Goal: Find specific page/section: Find specific page/section

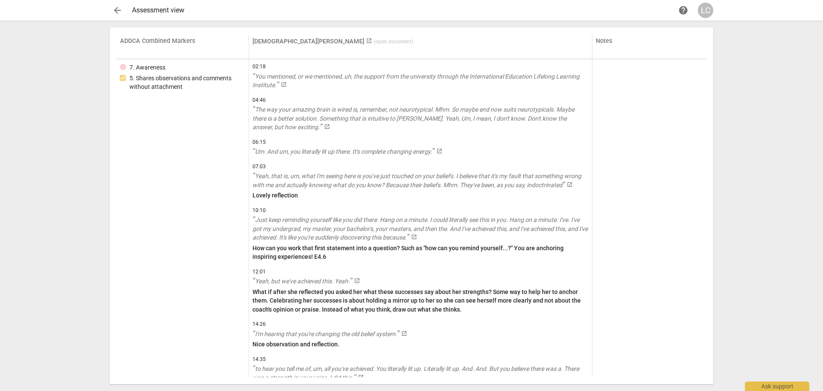
scroll to position [1672, 0]
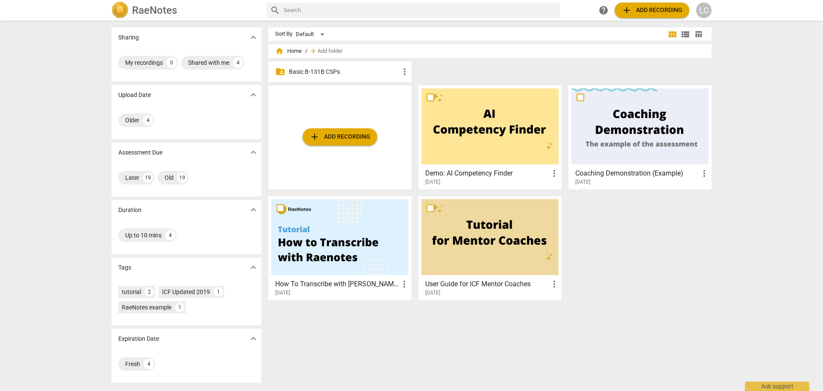
click at [404, 69] on span "more_vert" at bounding box center [405, 71] width 10 height 10
click at [362, 77] on div at bounding box center [411, 195] width 823 height 391
click at [402, 71] on span "more_vert" at bounding box center [405, 71] width 10 height 10
click at [367, 69] on div at bounding box center [411, 195] width 823 height 391
click at [366, 73] on p "Basic B-131B CSPs" at bounding box center [344, 71] width 111 height 9
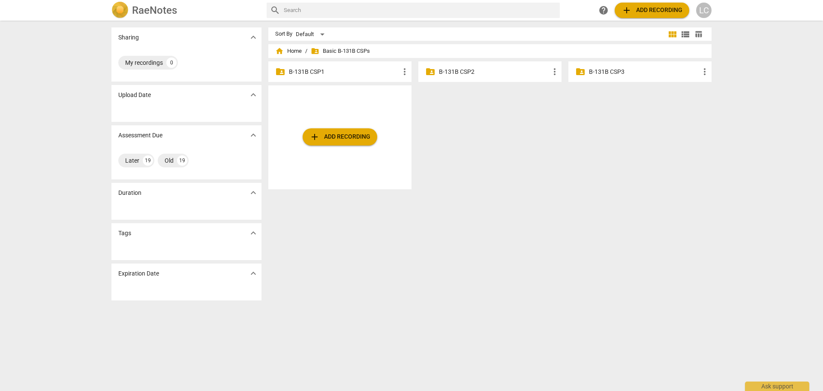
click at [490, 75] on p "B-131B CSP2" at bounding box center [494, 71] width 111 height 9
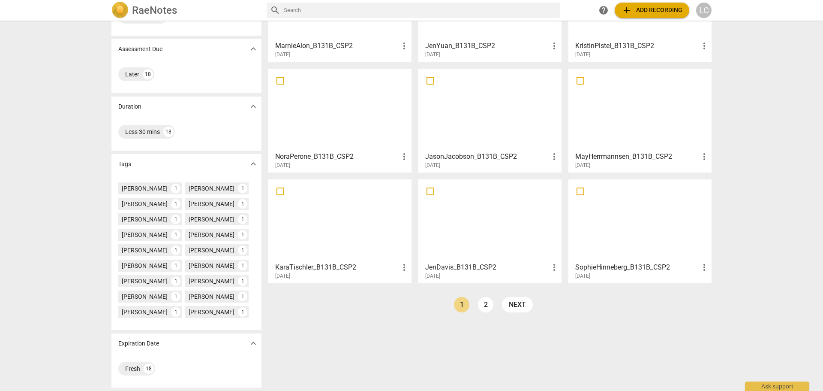
scroll to position [119, 0]
click at [484, 297] on link "2" at bounding box center [485, 304] width 15 height 15
click at [465, 217] on div at bounding box center [489, 220] width 137 height 76
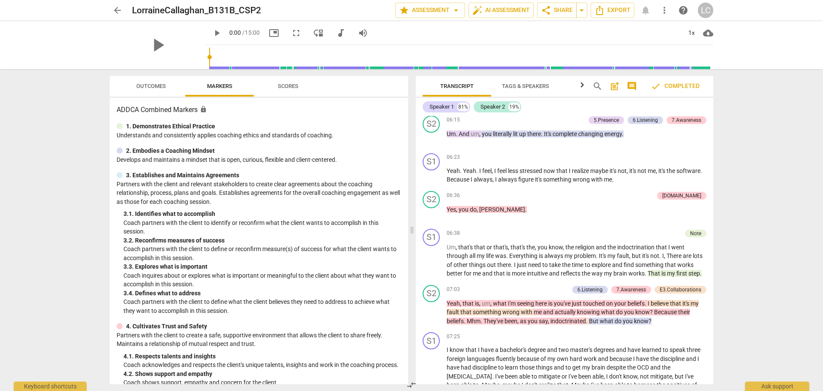
scroll to position [1415, 0]
